Goal: Information Seeking & Learning: Learn about a topic

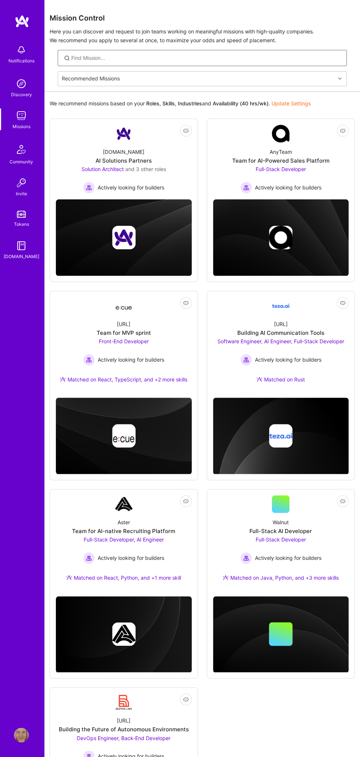
click at [191, 58] on input at bounding box center [206, 57] width 270 height 7
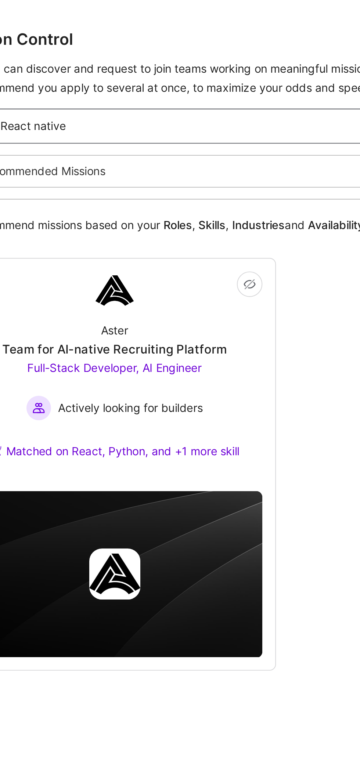
type input "React native"
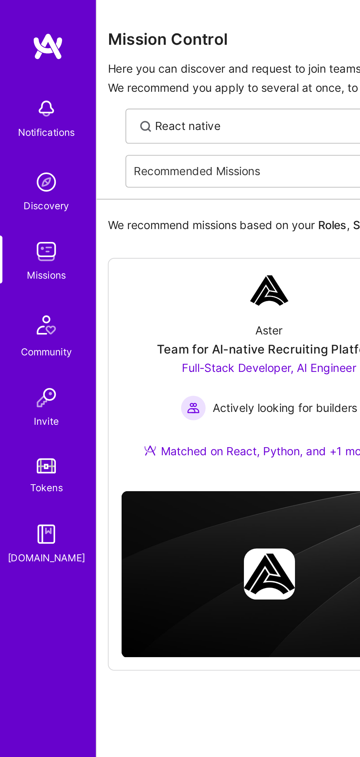
click at [23, 90] on img at bounding box center [21, 83] width 15 height 15
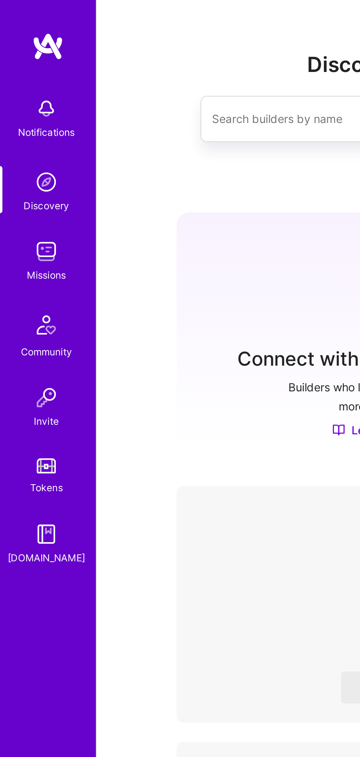
click at [21, 121] on img at bounding box center [21, 115] width 15 height 15
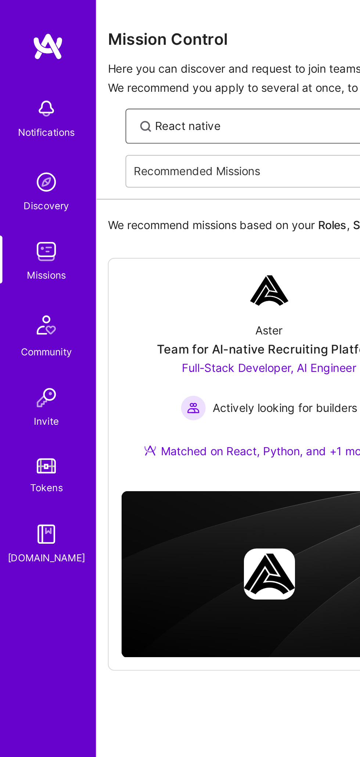
click at [128, 60] on input "React native" at bounding box center [206, 57] width 270 height 7
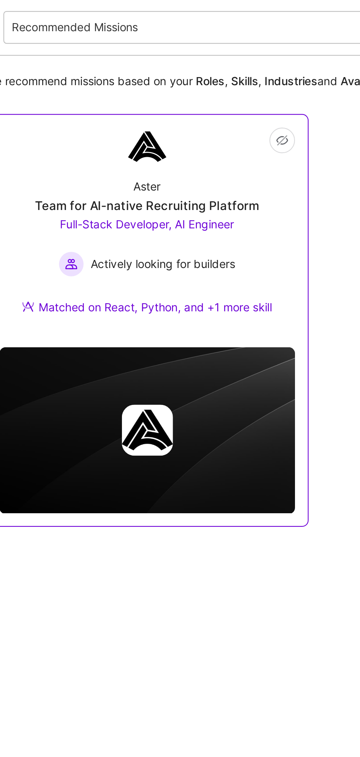
click at [137, 145] on div "Aster Team for AI-native Recruiting Platform Full-Stack Developer, AI Engineer …" at bounding box center [124, 180] width 136 height 77
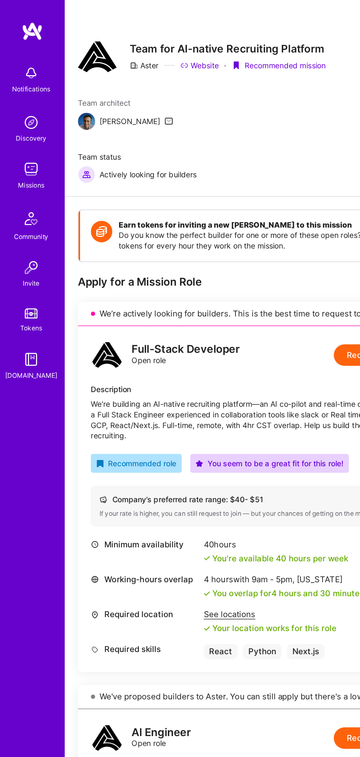
click at [106, 43] on div "Aster" at bounding box center [98, 44] width 20 height 7
click at [140, 43] on link "Website" at bounding box center [136, 44] width 26 height 7
